Goal: Information Seeking & Learning: Learn about a topic

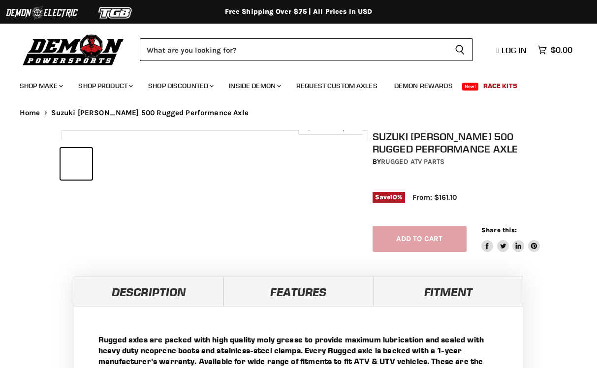
select select "******"
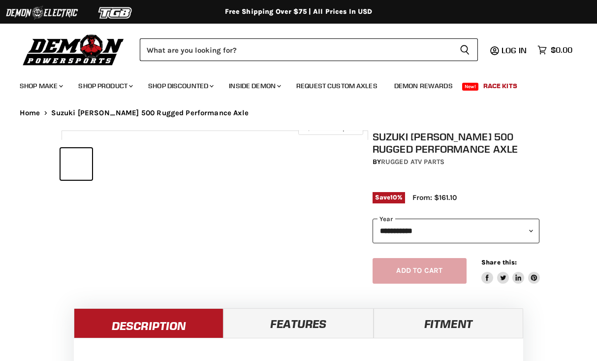
select select "******"
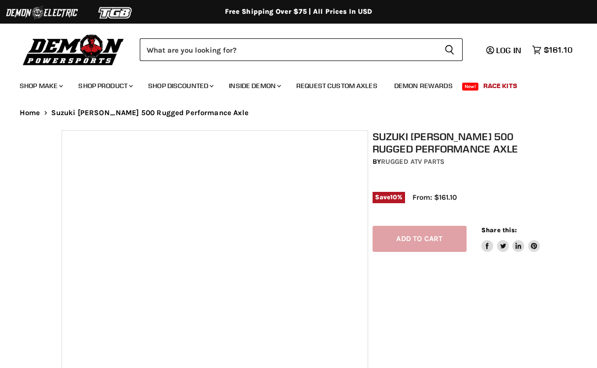
select select "******"
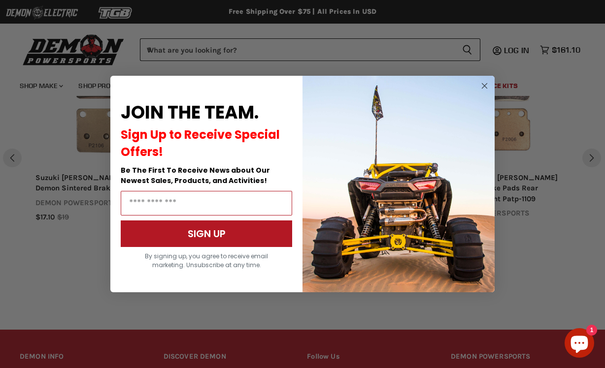
scroll to position [937, 0]
